Goal: Transaction & Acquisition: Purchase product/service

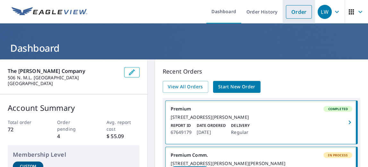
click at [299, 12] on link "Order" at bounding box center [299, 11] width 26 height 13
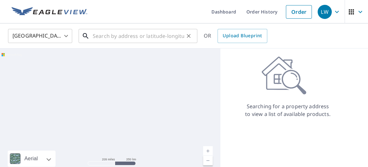
click at [148, 36] on input "text" at bounding box center [138, 36] width 91 height 18
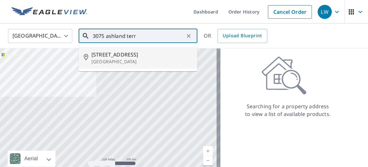
click at [118, 58] on p "[GEOGRAPHIC_DATA]" at bounding box center [141, 61] width 101 height 6
type input "[STREET_ADDRESS]"
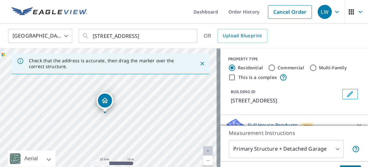
scroll to position [26, 0]
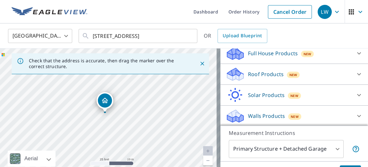
click at [271, 75] on p "Roof Products" at bounding box center [266, 74] width 36 height 8
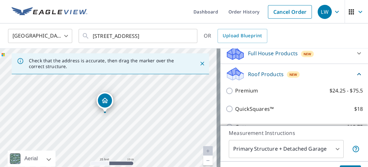
scroll to position [72, 0]
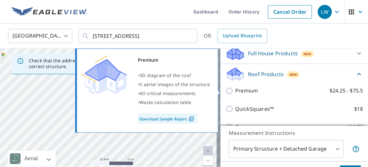
click at [227, 89] on input "Premium $24.25 - $75.5" at bounding box center [230, 91] width 10 height 8
checkbox input "true"
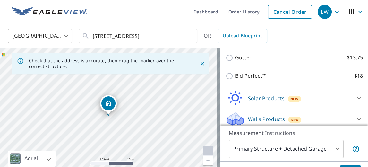
scroll to position [169, 0]
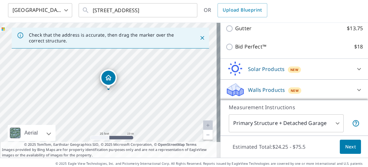
click at [348, 143] on span "Next" at bounding box center [350, 147] width 11 height 8
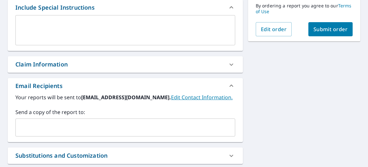
scroll to position [190, 0]
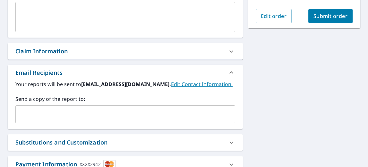
click at [340, 20] on button "Submit order" at bounding box center [330, 16] width 45 height 14
